Goal: Check status: Check status

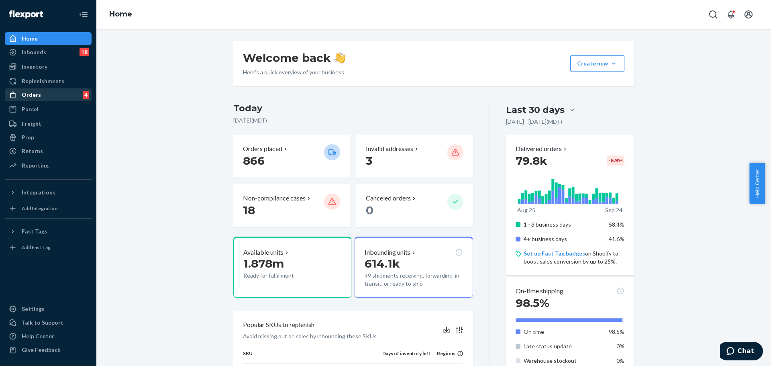
click at [62, 98] on div "Orders 4" at bounding box center [48, 94] width 85 height 11
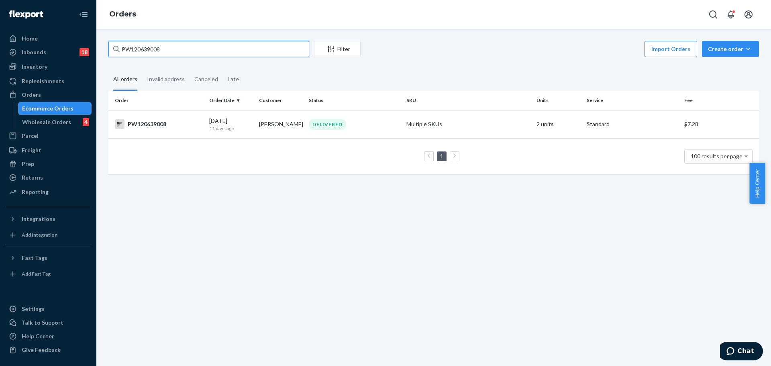
click at [167, 46] on input "PW120639008" at bounding box center [208, 49] width 201 height 16
paste input "PW119754005"
click at [167, 46] on input "PW120639008PW119754005" at bounding box center [208, 49] width 201 height 16
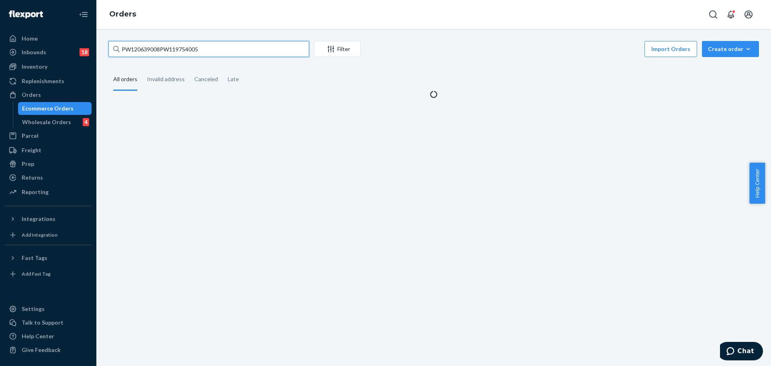
click at [167, 46] on input "PW120639008PW119754005" at bounding box center [208, 49] width 201 height 16
paste input "text"
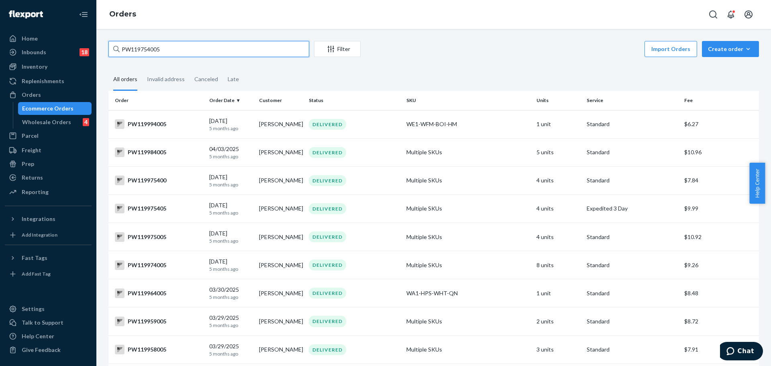
type input "PW119754005"
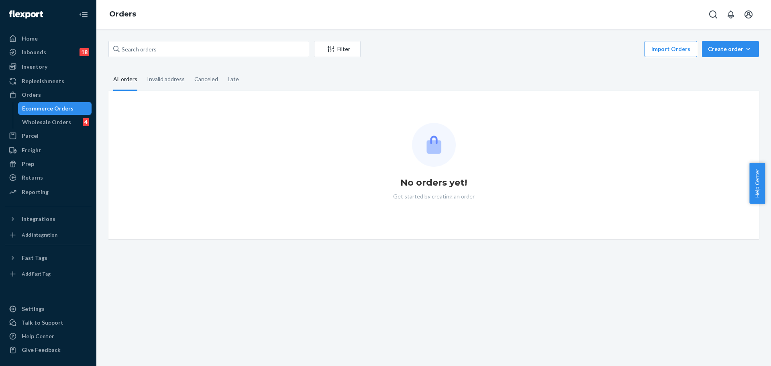
drag, startPoint x: 52, startPoint y: 95, endPoint x: 172, endPoint y: 57, distance: 126.0
click at [52, 95] on div "Orders" at bounding box center [48, 94] width 85 height 11
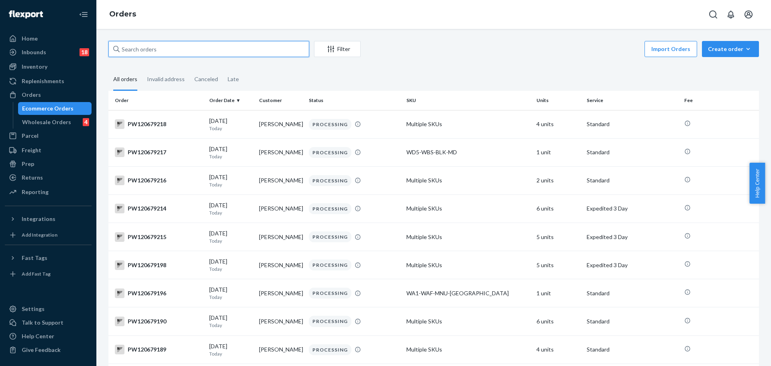
click at [152, 52] on input "text" at bounding box center [208, 49] width 201 height 16
paste input "PW120651173"
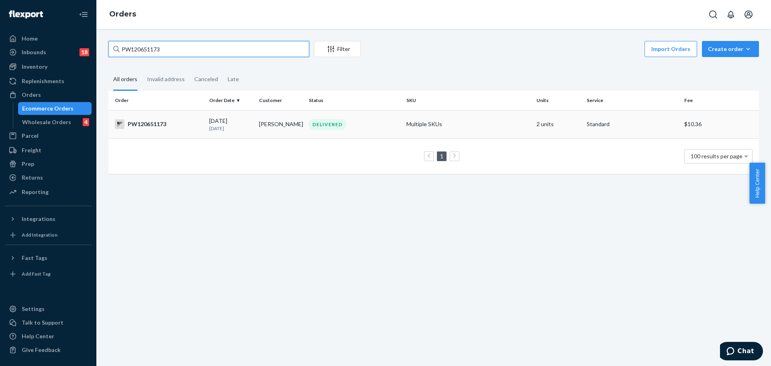
type input "PW120651173"
click at [161, 130] on td "PW120651173" at bounding box center [157, 124] width 98 height 28
